Goal: Information Seeking & Learning: Find specific fact

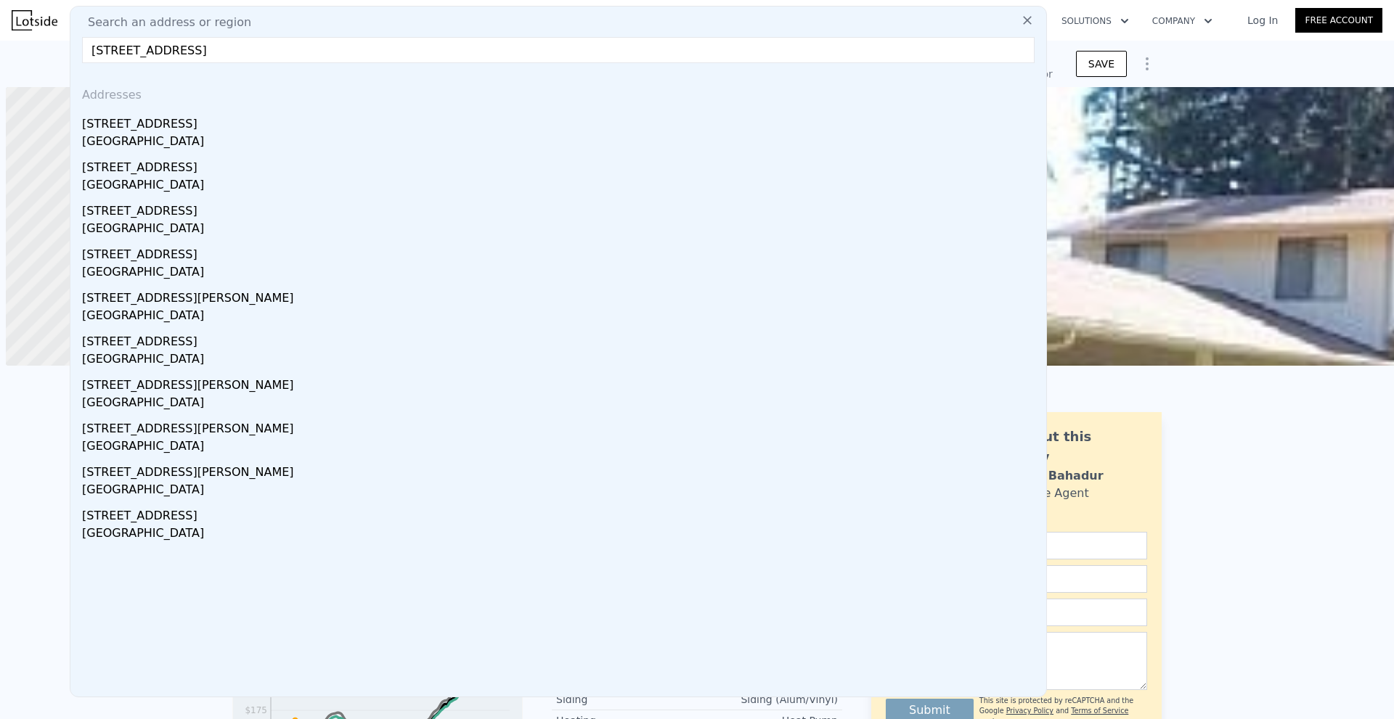
scroll to position [0, 6]
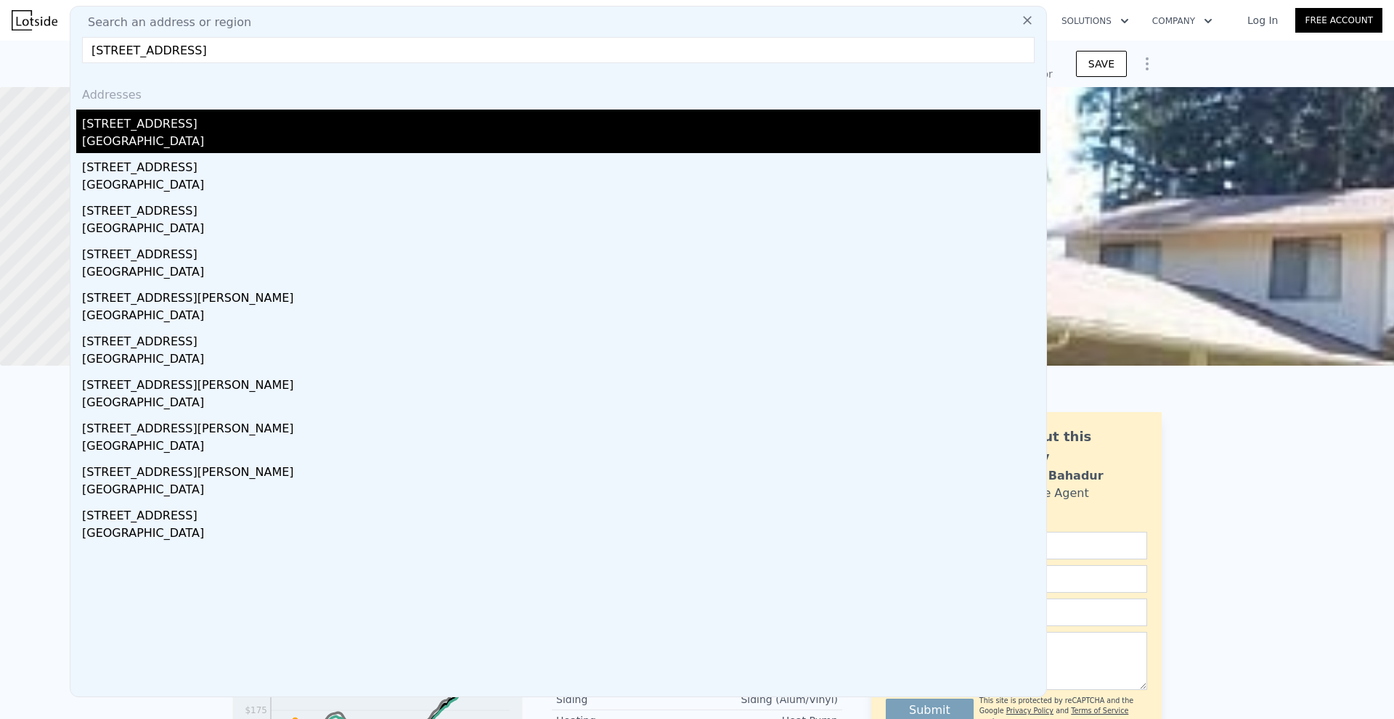
type input "[STREET_ADDRESS]"
click at [276, 127] on div "[STREET_ADDRESS]" at bounding box center [561, 121] width 958 height 23
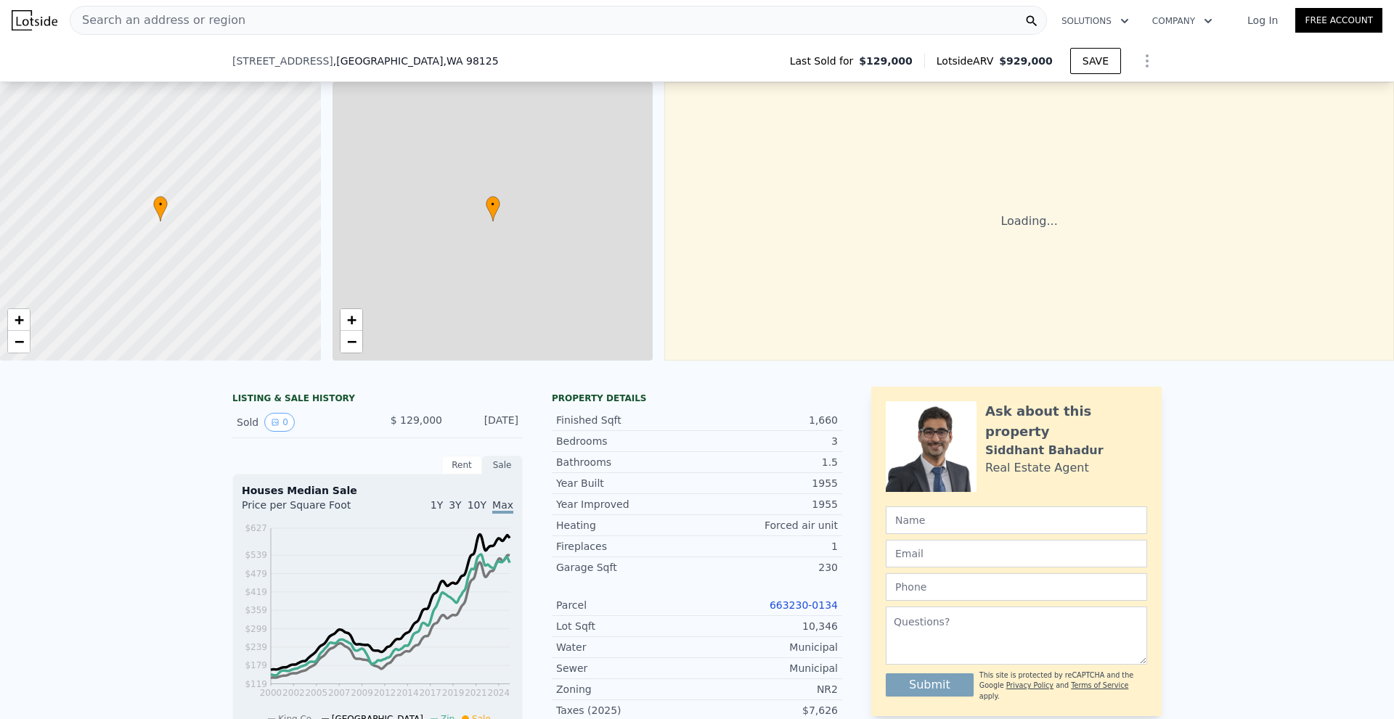
scroll to position [213, 0]
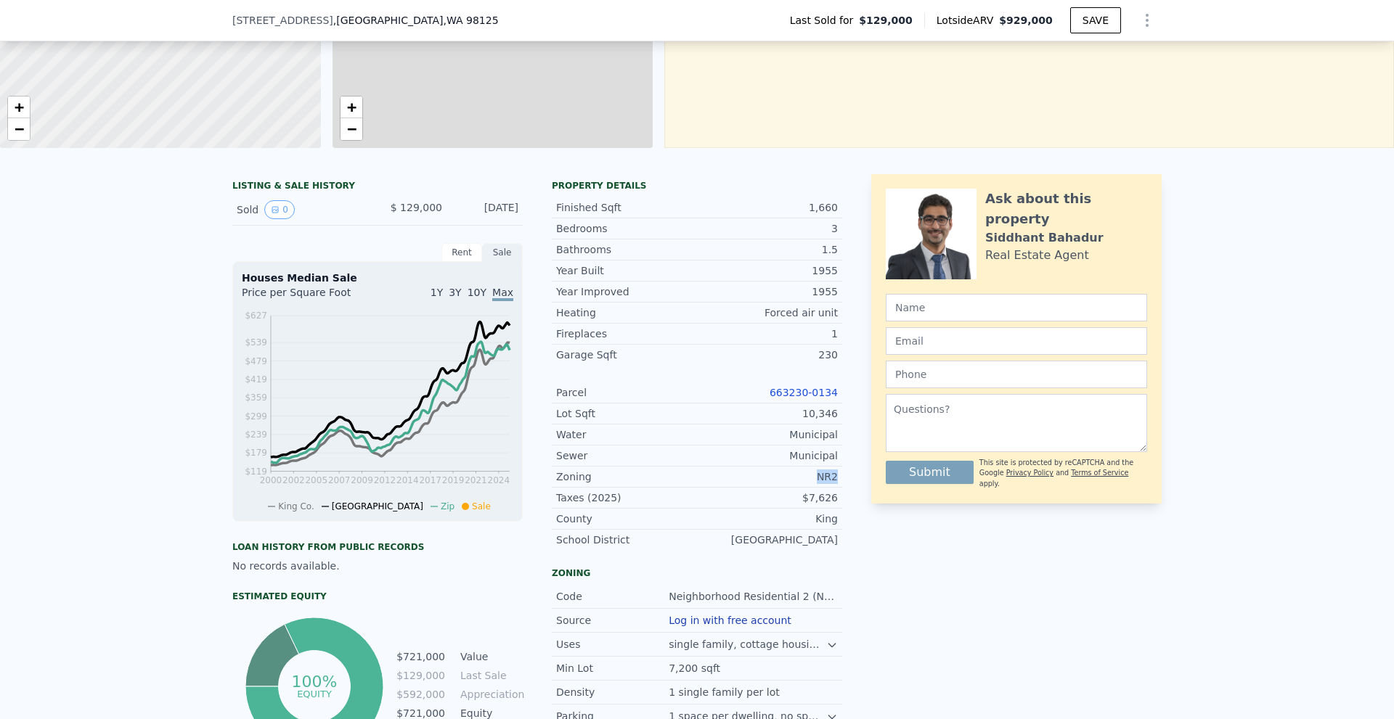
drag, startPoint x: 817, startPoint y: 488, endPoint x: 834, endPoint y: 488, distance: 17.4
click at [834, 488] on div "Zoning NR2" at bounding box center [697, 477] width 290 height 21
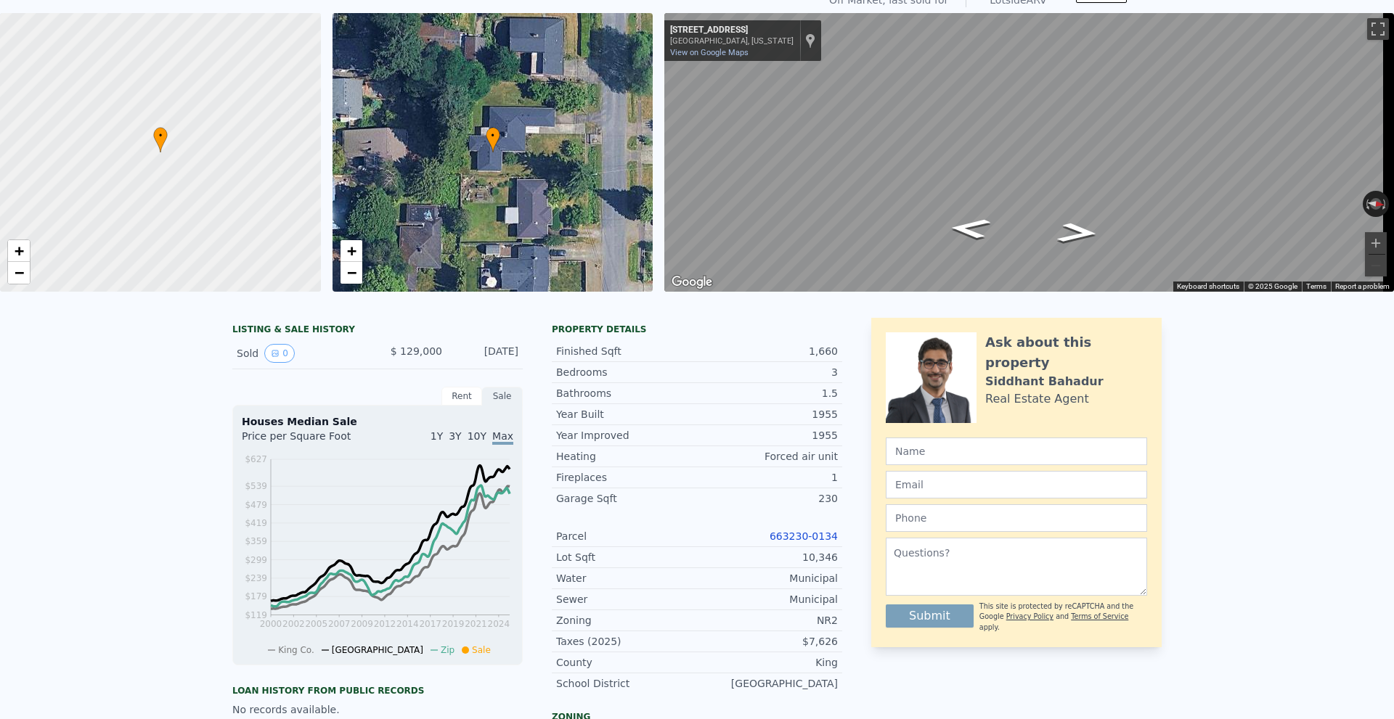
scroll to position [5, 0]
